Goal: Task Accomplishment & Management: Manage account settings

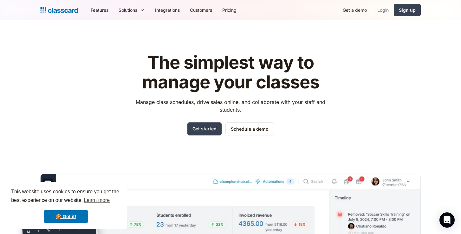
click at [386, 10] on link "Login" at bounding box center [384, 10] width 22 height 14
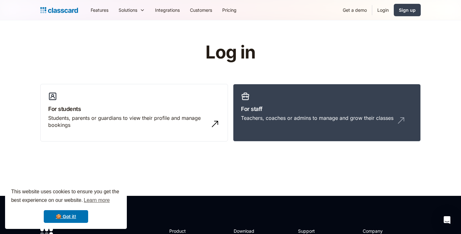
click at [386, 12] on link "Login" at bounding box center [384, 10] width 22 height 14
